Goal: Information Seeking & Learning: Check status

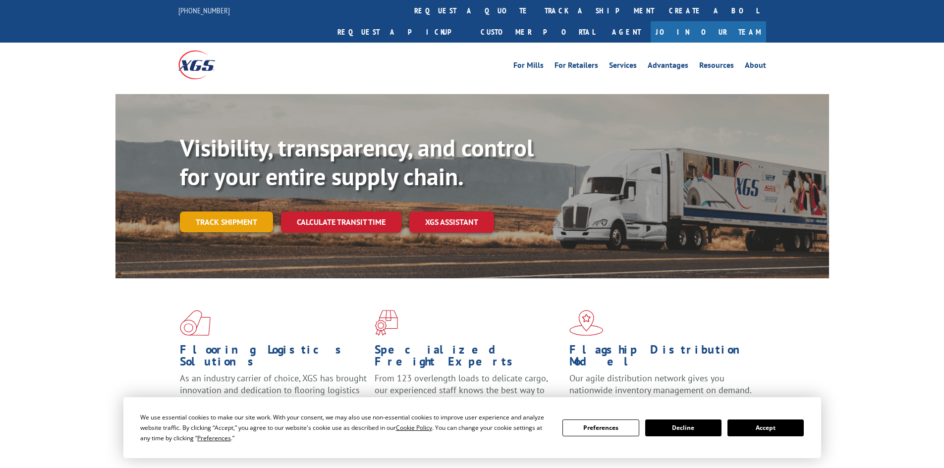
click at [232, 212] on link "Track shipment" at bounding box center [226, 222] width 93 height 21
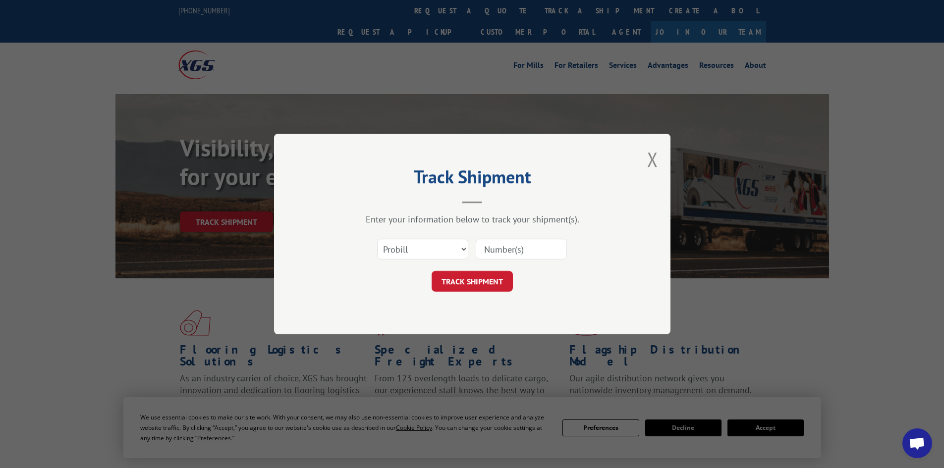
paste input "17958250903"
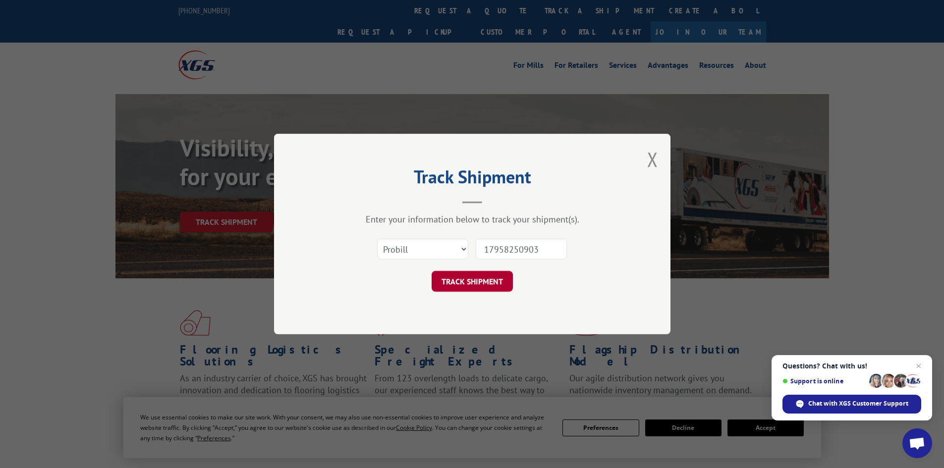
type input "17958250903"
click at [484, 275] on button "TRACK SHIPMENT" at bounding box center [471, 281] width 81 height 21
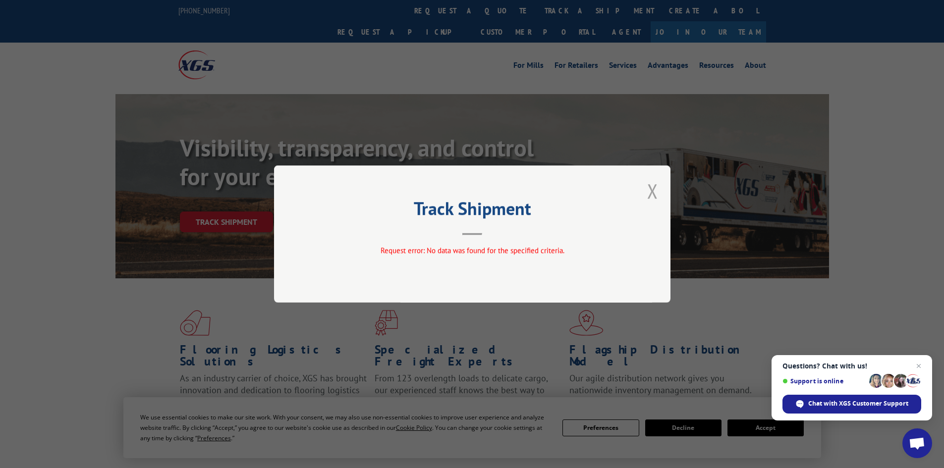
click at [654, 185] on button "Close modal" at bounding box center [652, 191] width 11 height 26
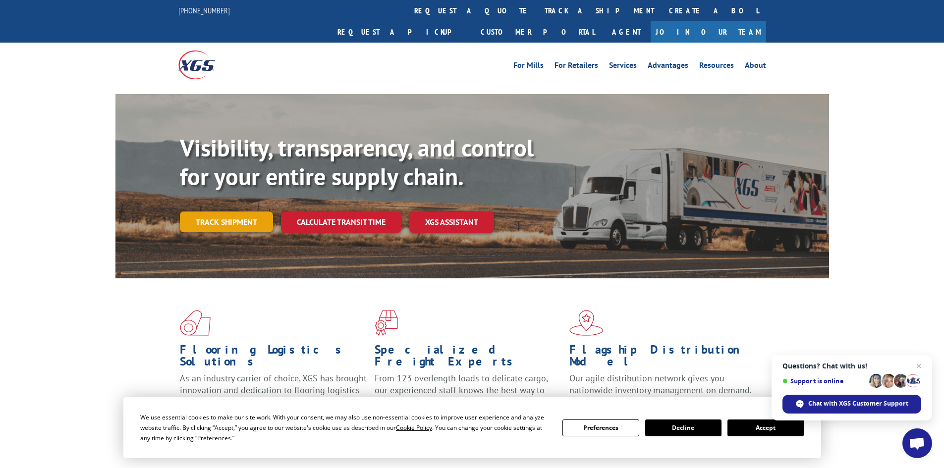
click at [250, 212] on link "Track shipment" at bounding box center [226, 222] width 93 height 21
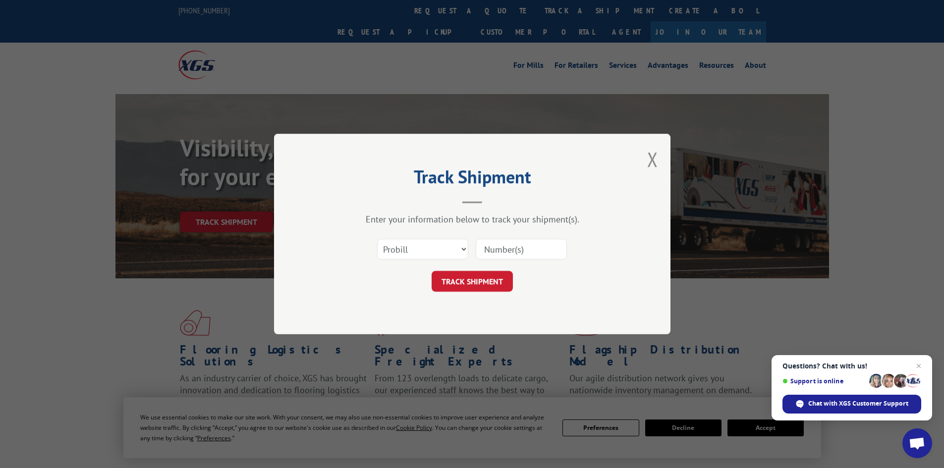
paste input "17958250903"
click at [485, 251] on input "17958250903" at bounding box center [521, 249] width 91 height 21
type input "017958250903"
click at [431, 271] on button "TRACK SHIPMENT" at bounding box center [471, 281] width 81 height 21
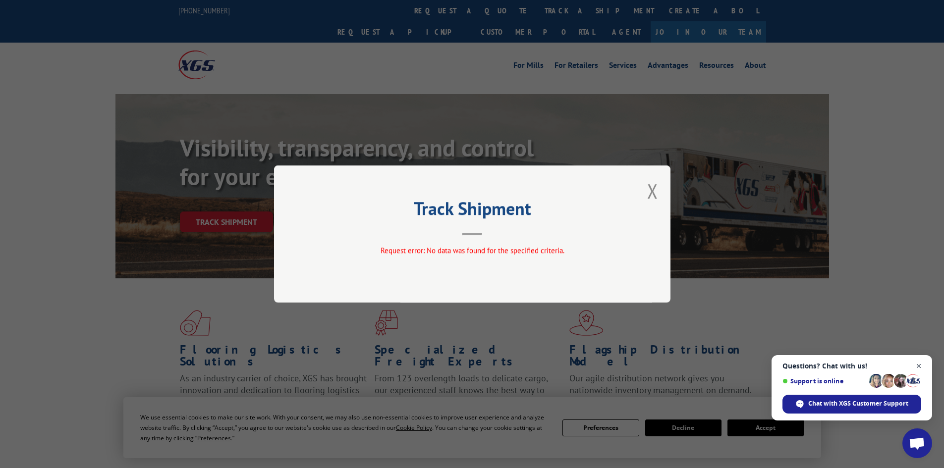
click at [921, 367] on span "Close chat" at bounding box center [918, 366] width 12 height 12
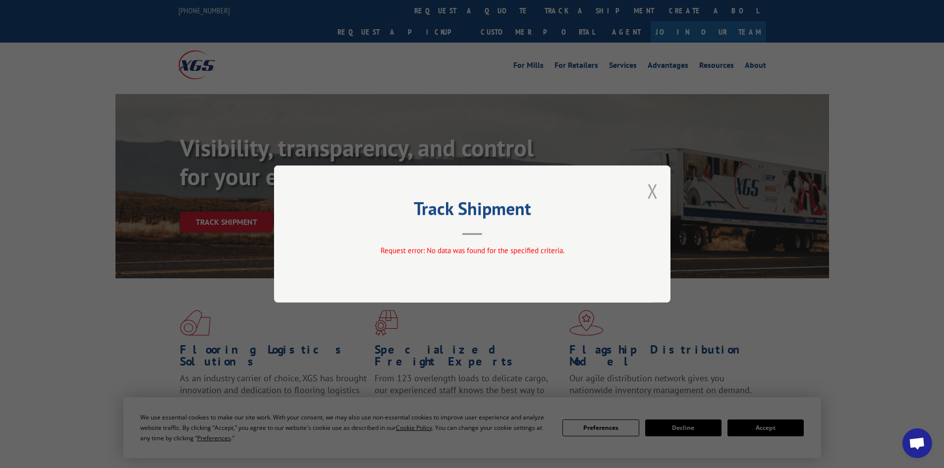
click at [654, 193] on button "Close modal" at bounding box center [652, 191] width 11 height 26
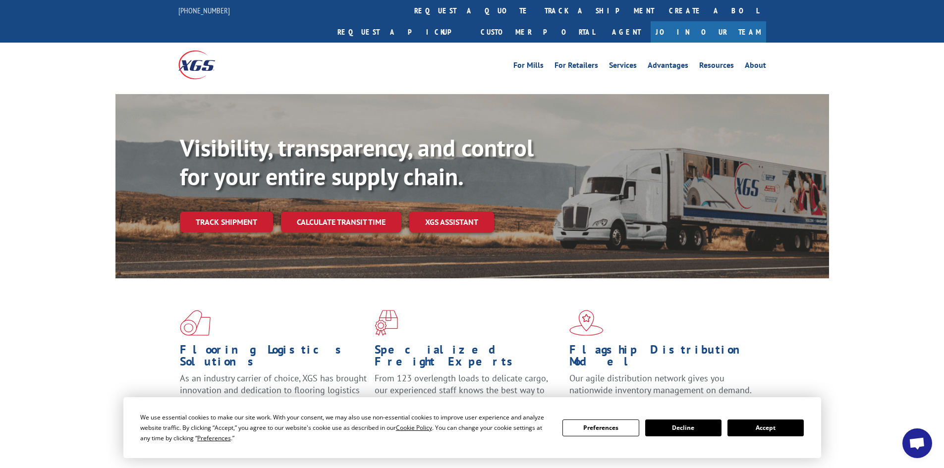
click at [25, 61] on div "For Mills For Retailers Services Advantages Resources About For Mills For Retai…" at bounding box center [472, 65] width 944 height 44
